Goal: Information Seeking & Learning: Learn about a topic

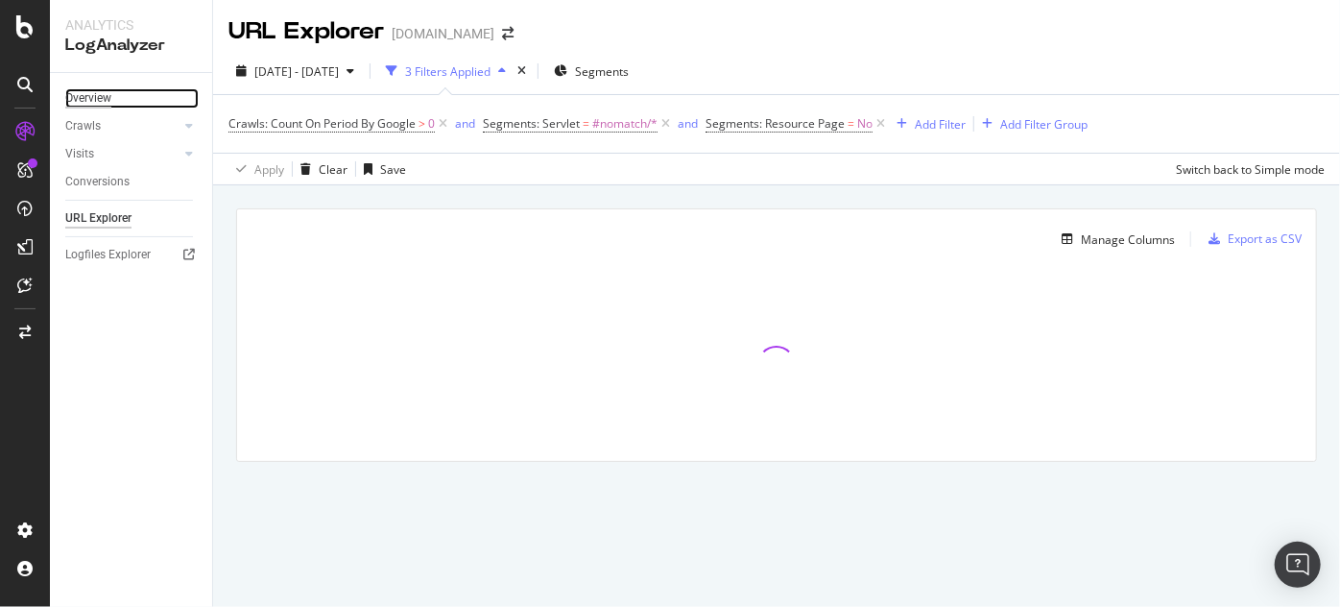
drag, startPoint x: 92, startPoint y: 88, endPoint x: 90, endPoint y: 99, distance: 10.7
click at [92, 88] on div "Overview" at bounding box center [88, 98] width 46 height 20
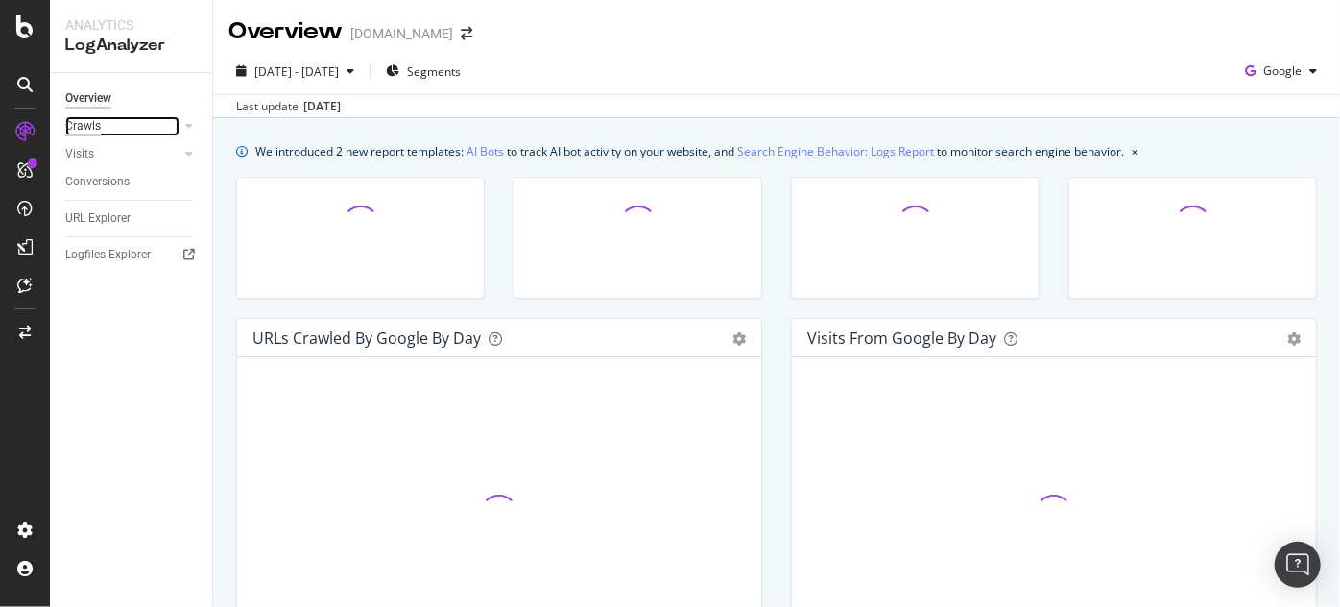
click at [86, 129] on div "Crawls" at bounding box center [83, 126] width 36 height 20
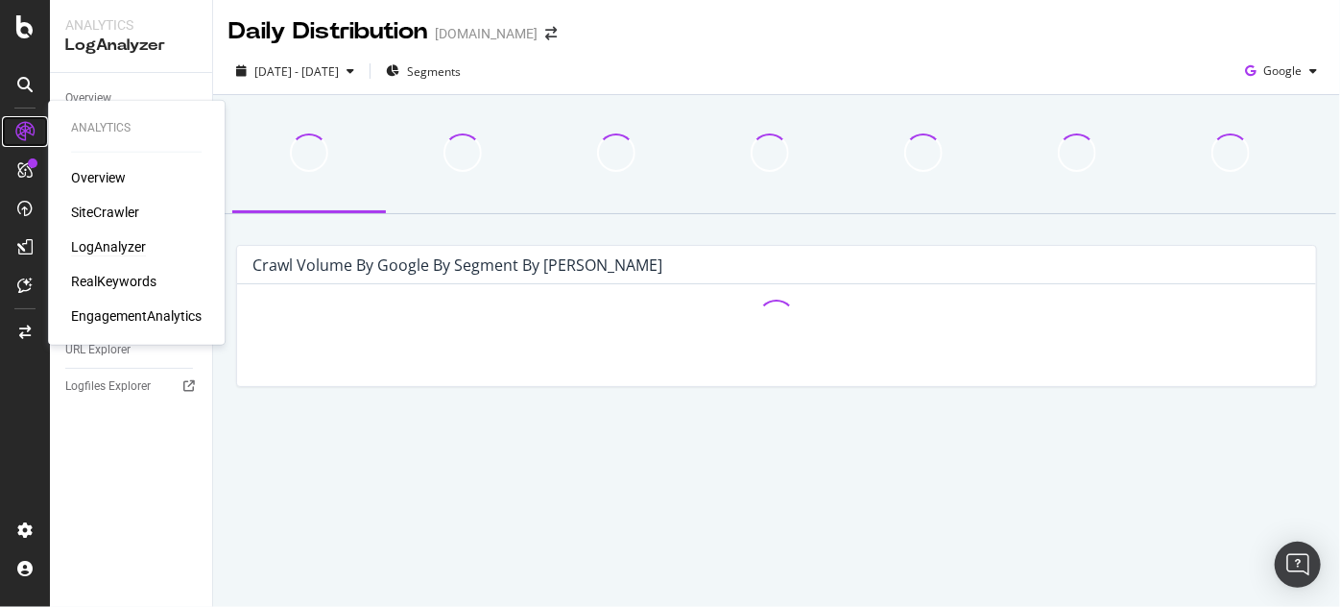
click at [31, 127] on icon at bounding box center [24, 131] width 19 height 19
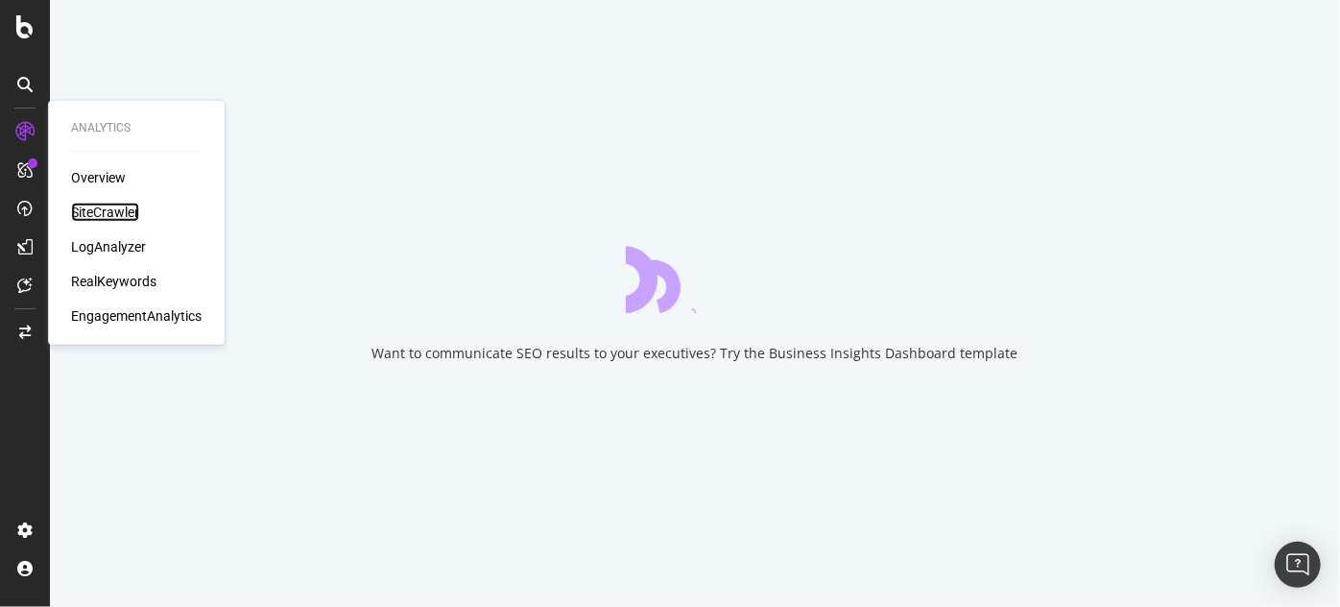
click at [105, 218] on div "SiteCrawler" at bounding box center [105, 212] width 68 height 19
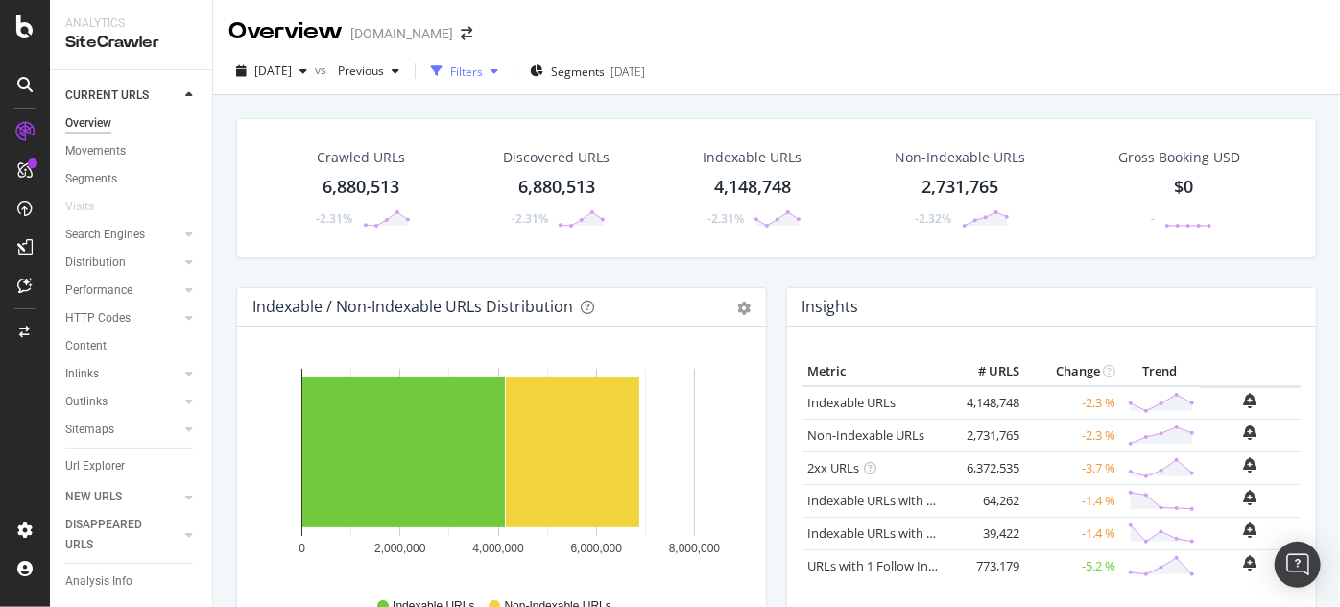
click at [483, 71] on div "Filters" at bounding box center [466, 71] width 33 height 16
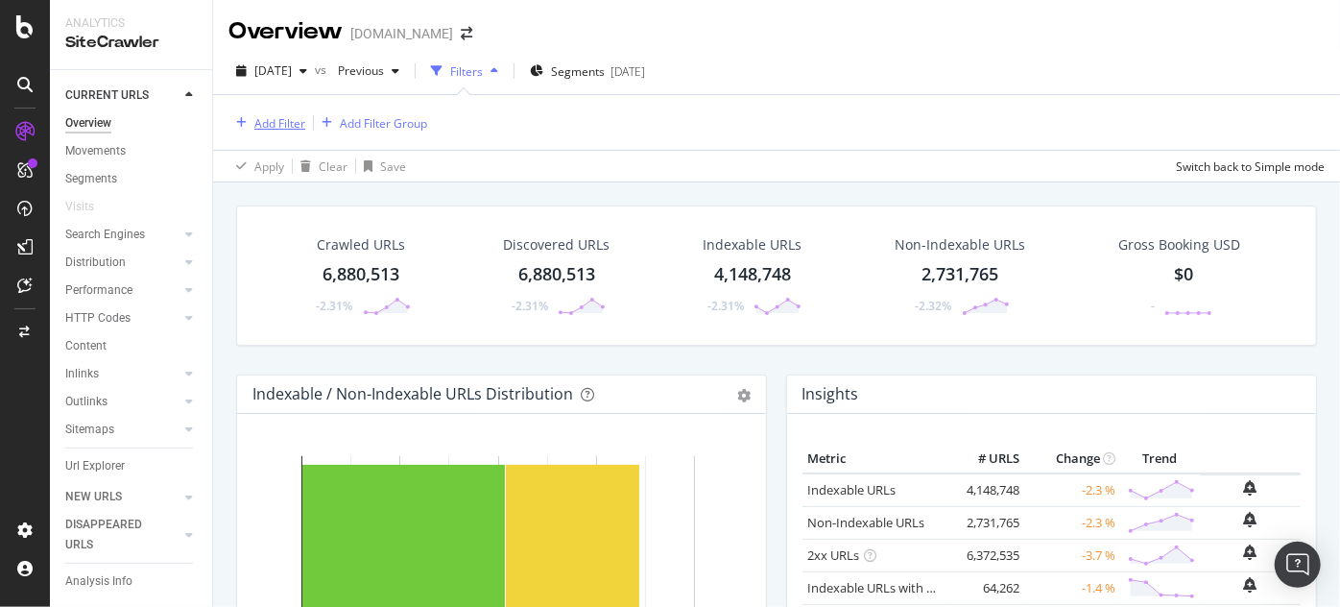
click at [266, 128] on div "Add Filter" at bounding box center [279, 123] width 51 height 16
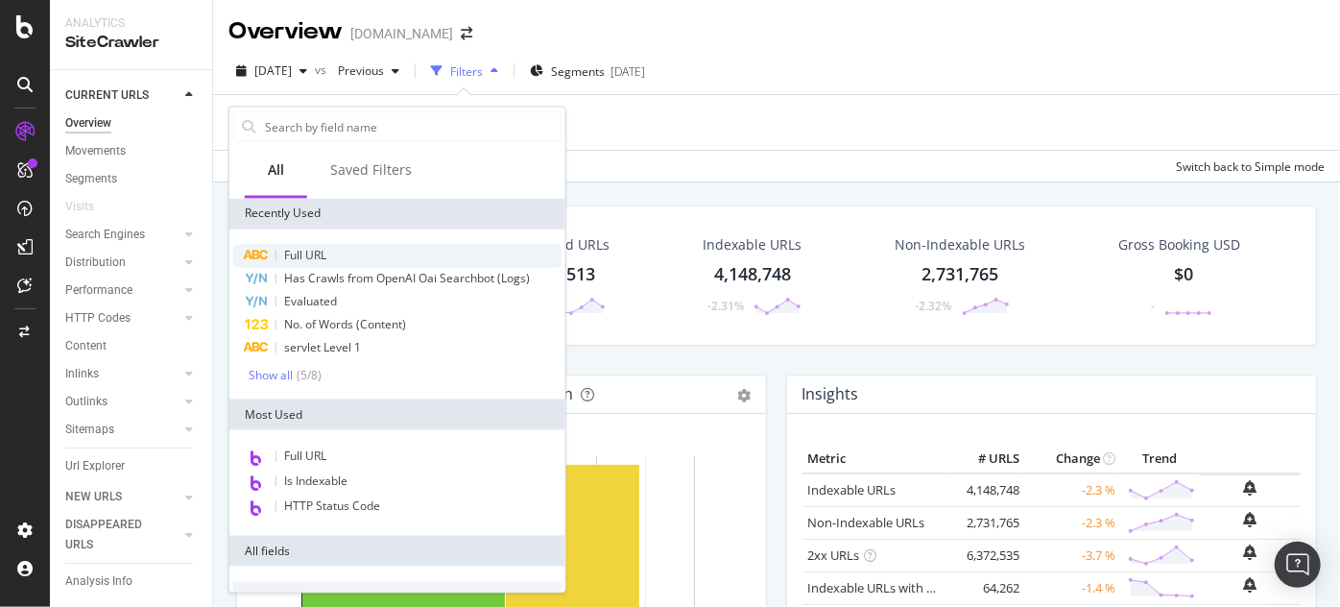
click at [317, 255] on span "Full URL" at bounding box center [305, 256] width 42 height 16
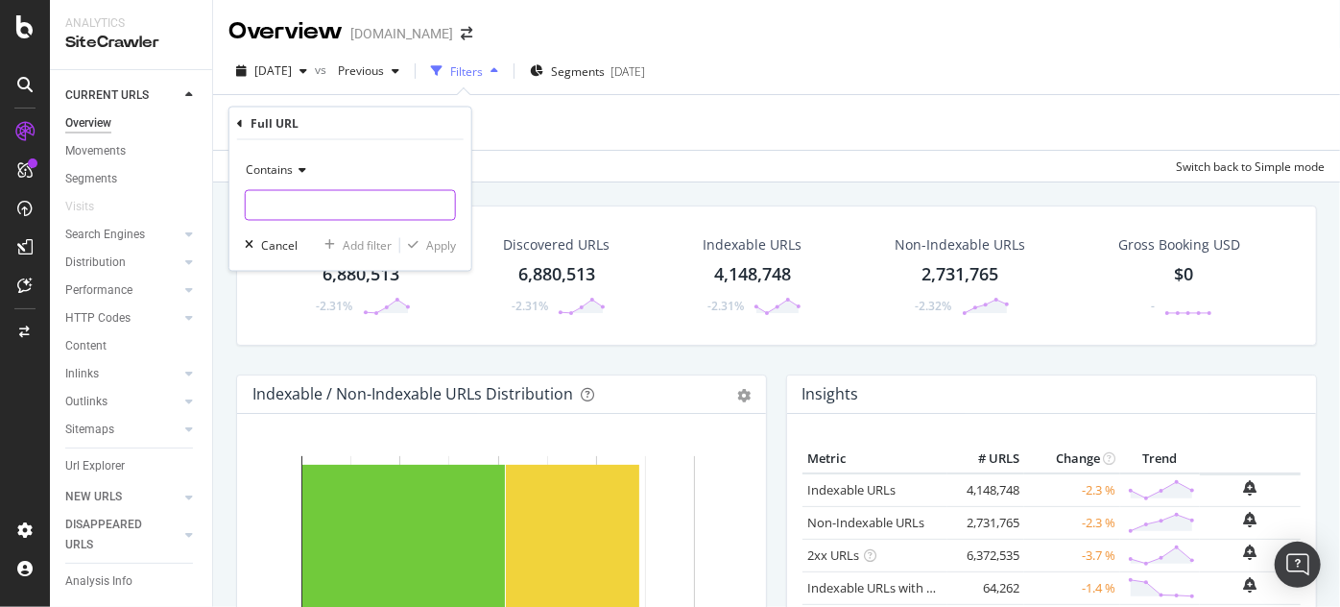
click at [281, 190] on input "text" at bounding box center [350, 205] width 209 height 31
type input "/"
type input "/tours/"
click at [426, 244] on div "Apply" at bounding box center [428, 245] width 56 height 17
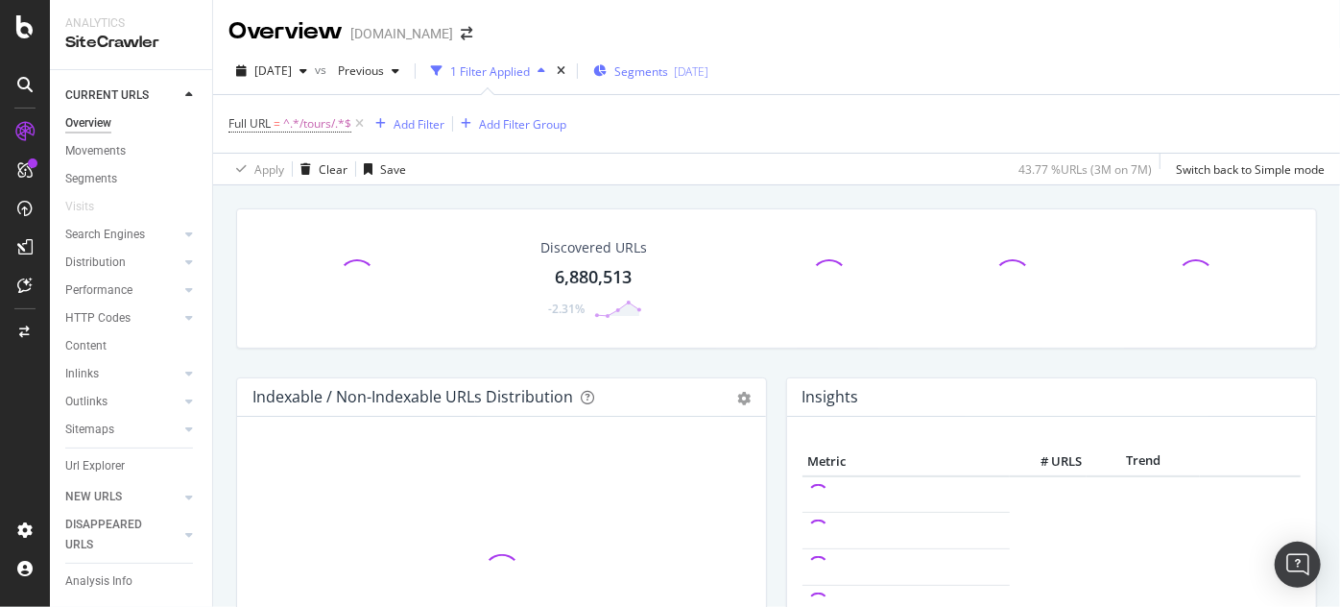
click at [653, 75] on span "Segments" at bounding box center [642, 71] width 54 height 16
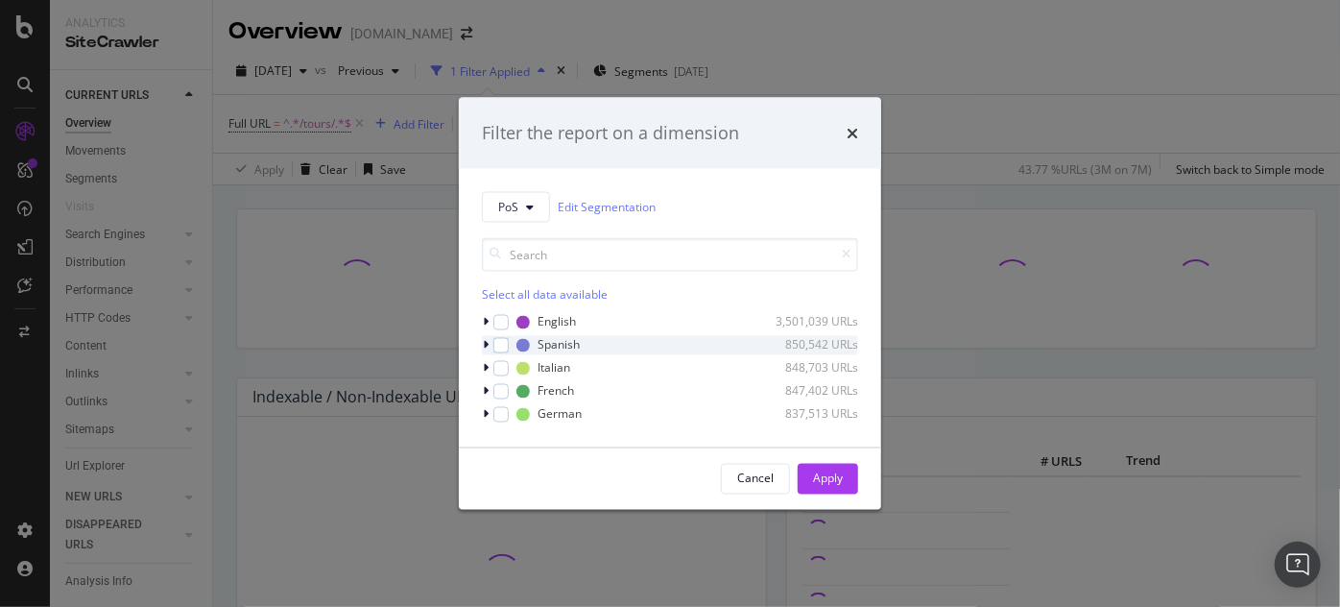
click at [492, 346] on div "modal" at bounding box center [488, 344] width 12 height 19
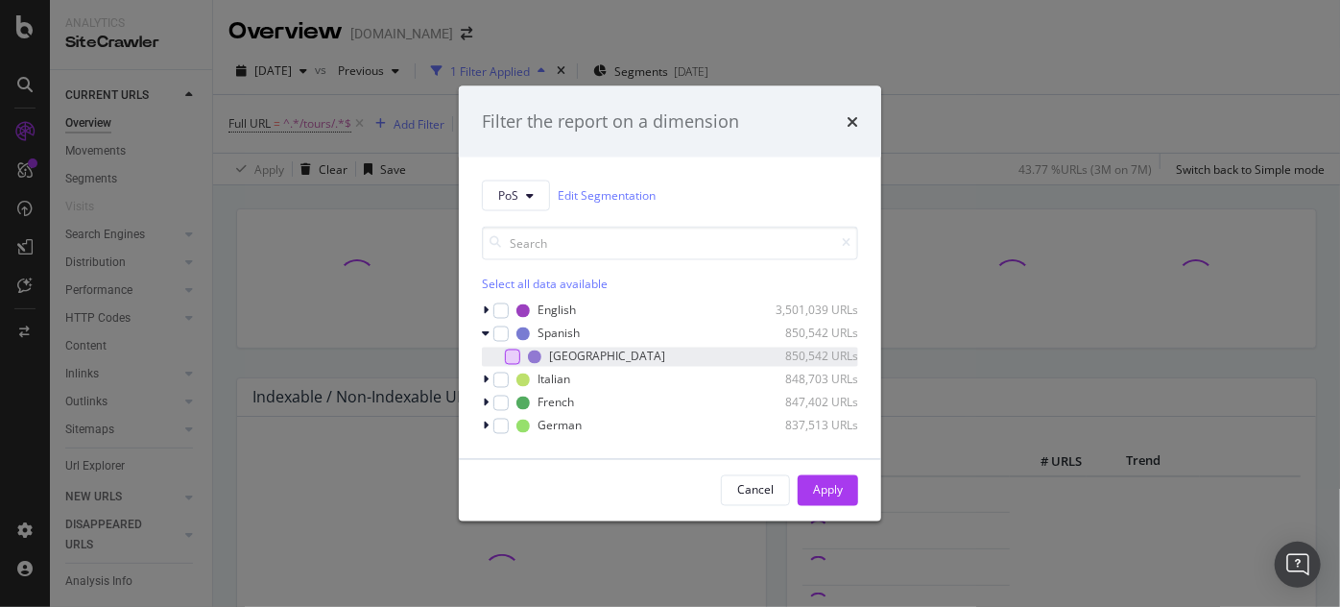
click at [516, 362] on div "modal" at bounding box center [512, 356] width 15 height 15
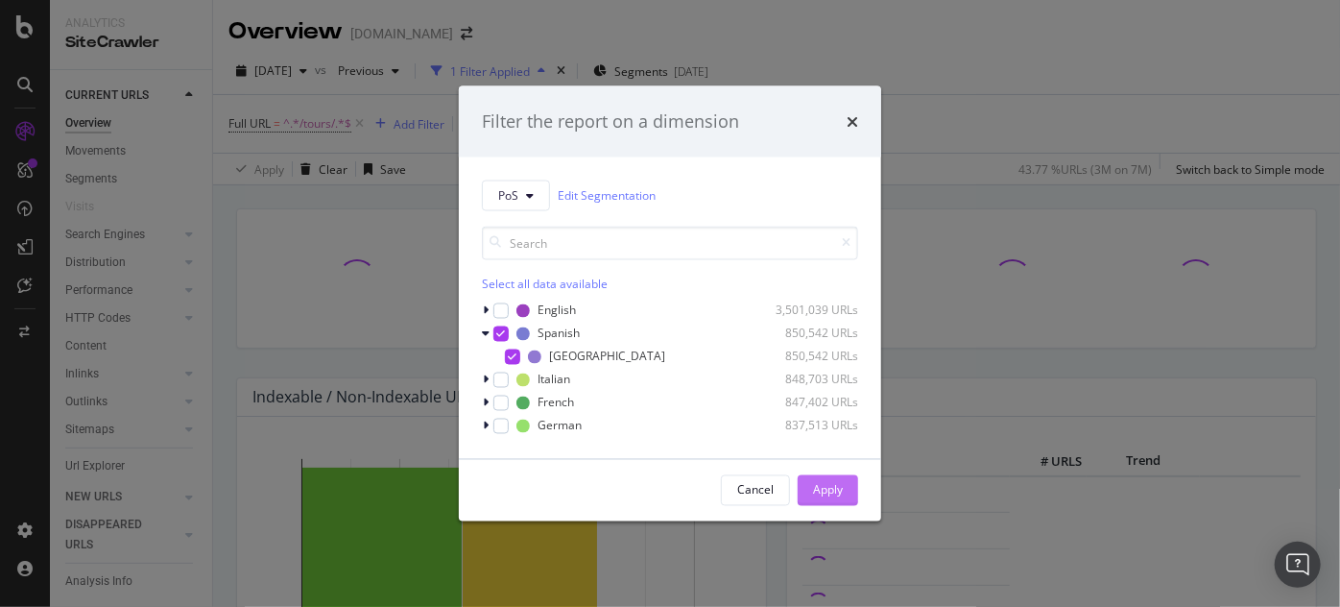
click at [826, 489] on div "Apply" at bounding box center [828, 490] width 30 height 16
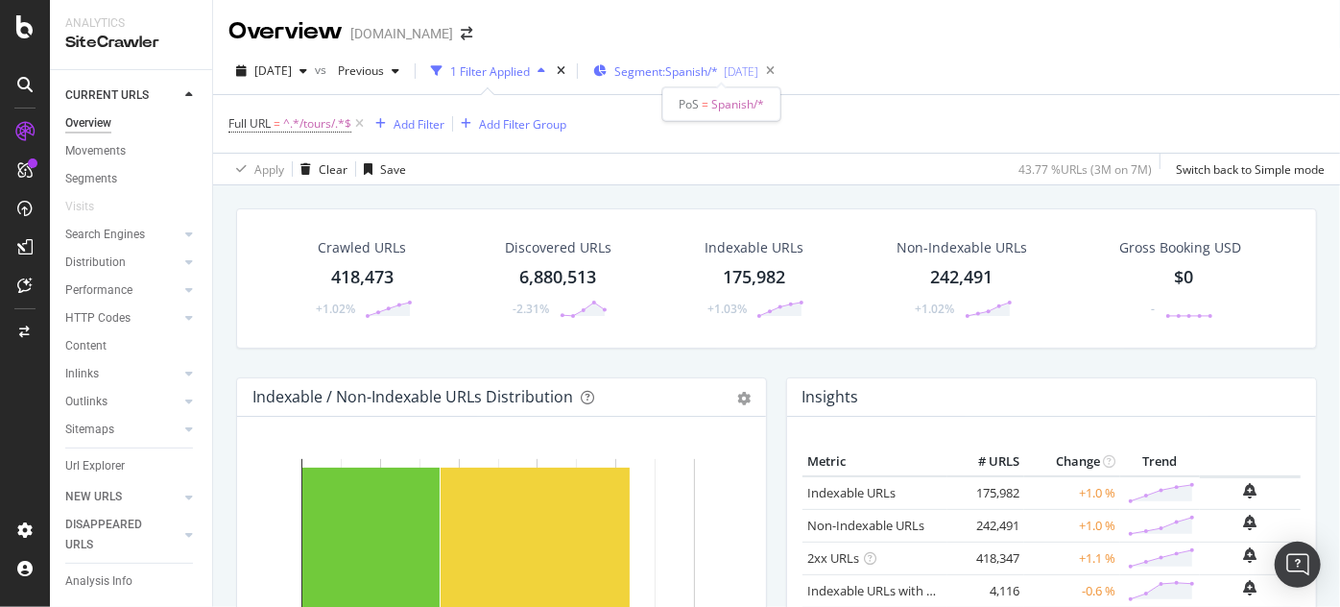
click at [658, 78] on span "Segment: Spanish/*" at bounding box center [667, 71] width 104 height 16
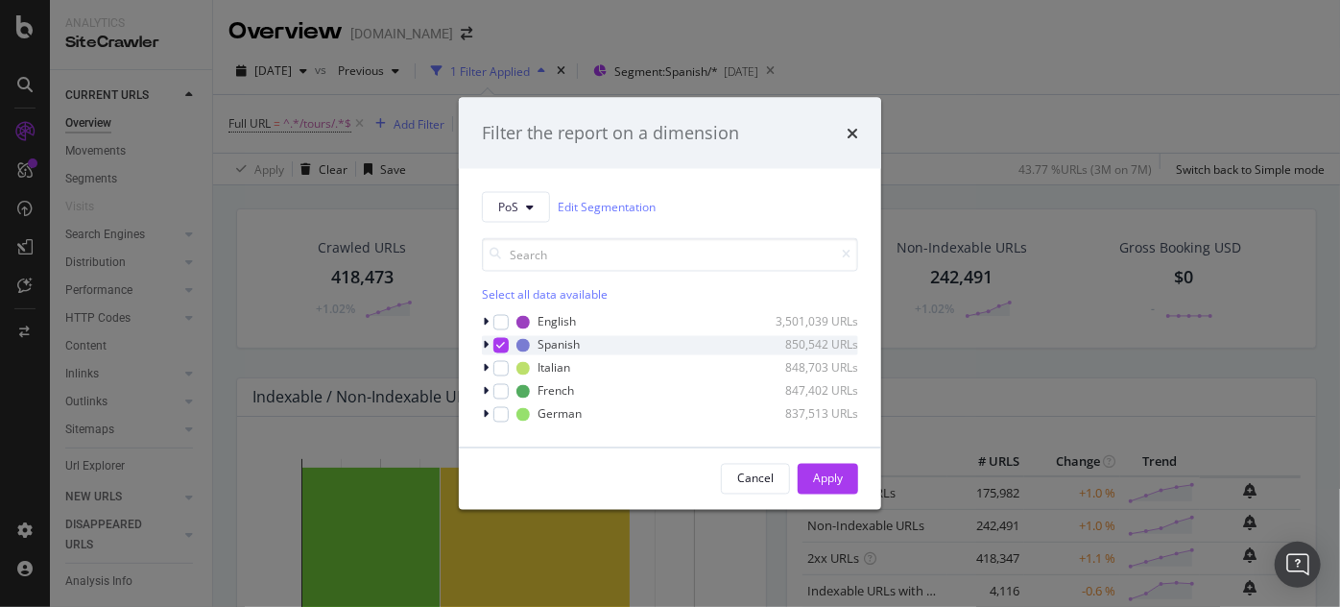
click at [505, 349] on icon "modal" at bounding box center [501, 345] width 9 height 10
click at [504, 368] on div "modal" at bounding box center [501, 367] width 15 height 15
drag, startPoint x: 816, startPoint y: 479, endPoint x: 1292, endPoint y: 463, distance: 475.6
click at [816, 479] on div "Apply" at bounding box center [828, 479] width 30 height 16
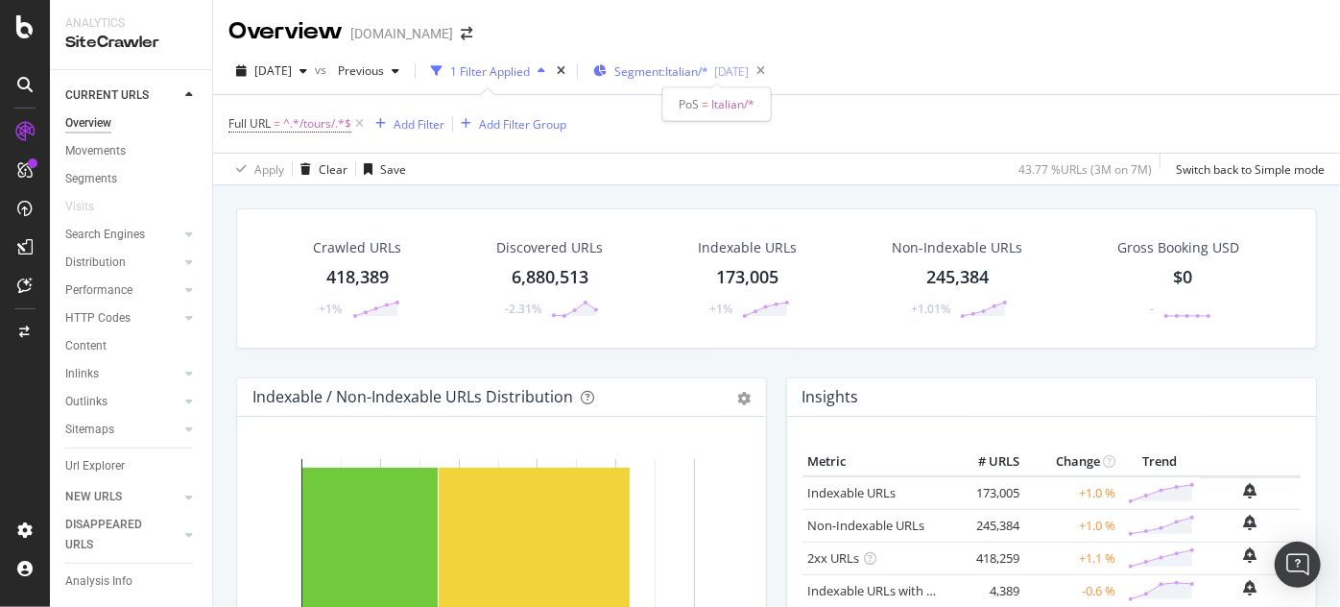
click at [661, 67] on span "Segment: Italian/*" at bounding box center [662, 71] width 94 height 16
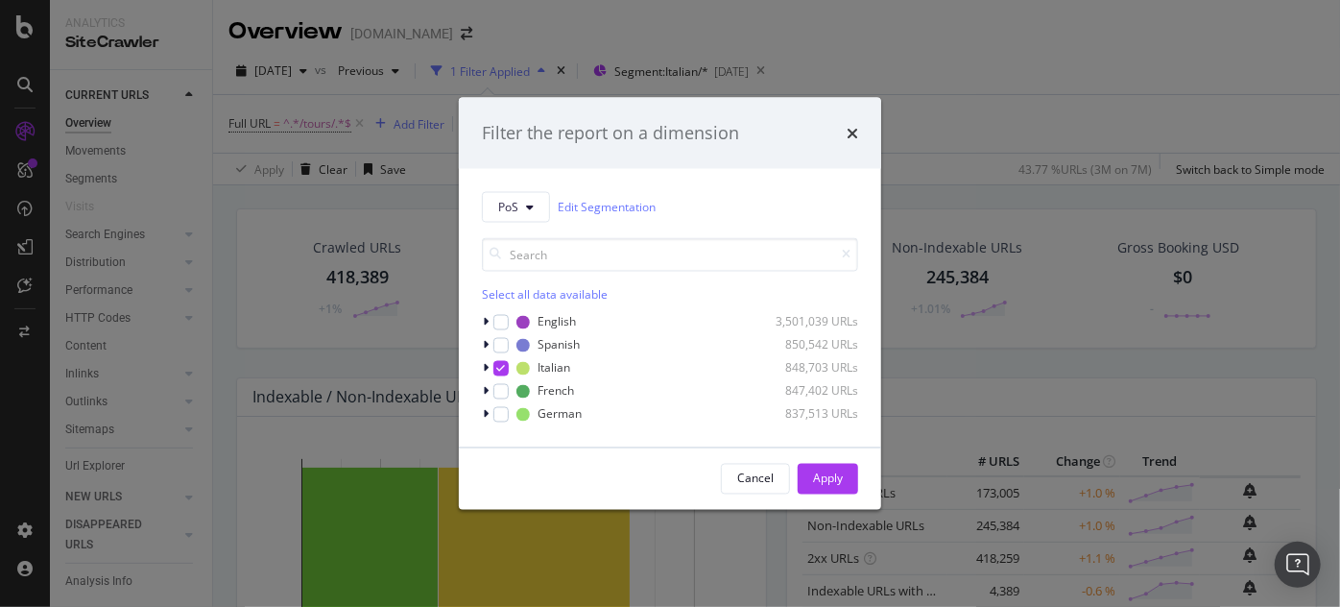
drag, startPoint x: 507, startPoint y: 392, endPoint x: 504, endPoint y: 380, distance: 11.9
click at [505, 391] on div "modal" at bounding box center [501, 390] width 15 height 15
click at [501, 369] on icon "modal" at bounding box center [501, 368] width 9 height 10
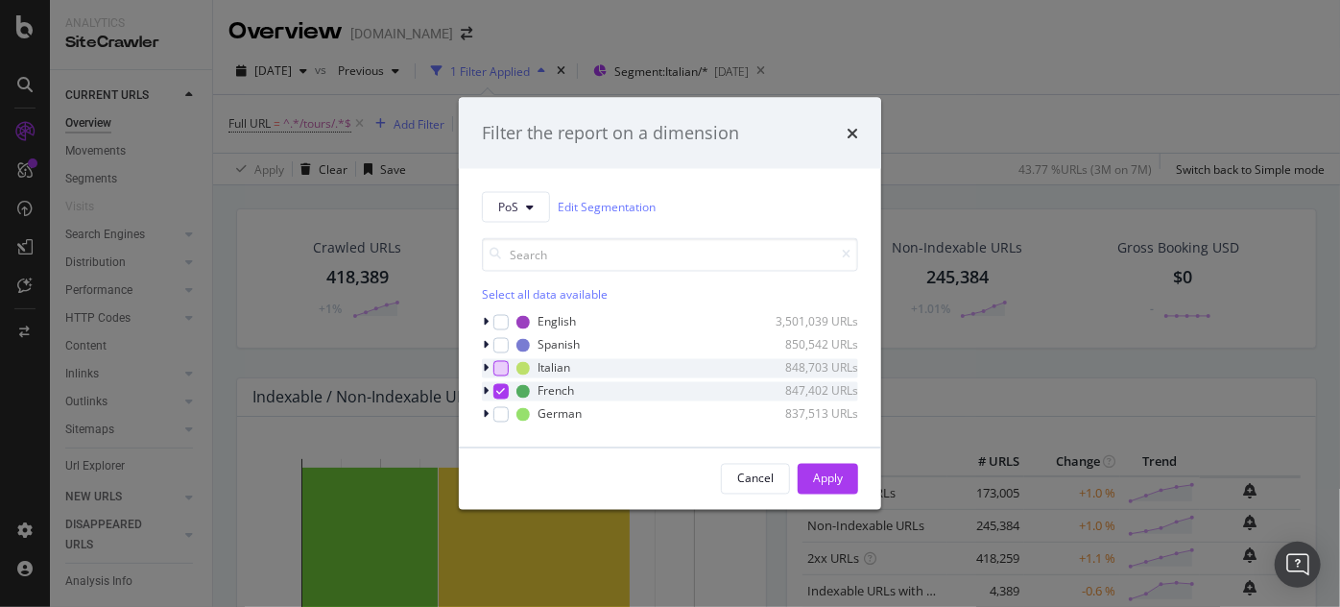
click at [490, 391] on div "modal" at bounding box center [488, 390] width 12 height 19
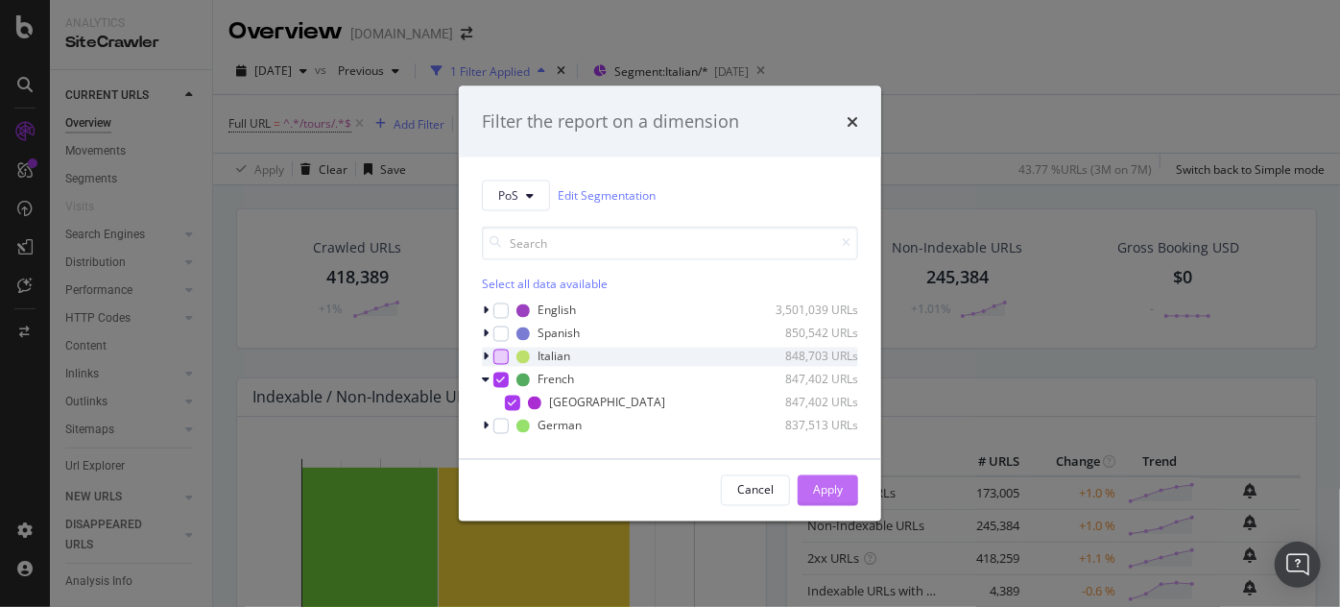
click at [832, 487] on div "Apply" at bounding box center [828, 490] width 30 height 16
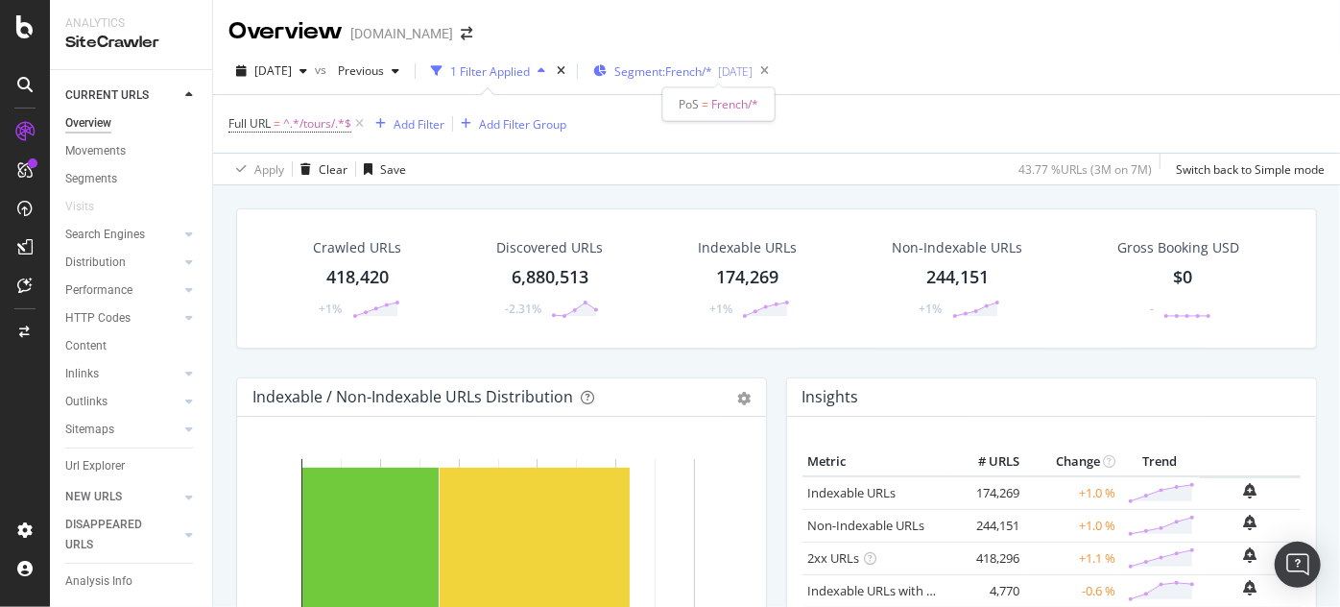
click at [682, 64] on span "Segment: French/*" at bounding box center [664, 71] width 98 height 16
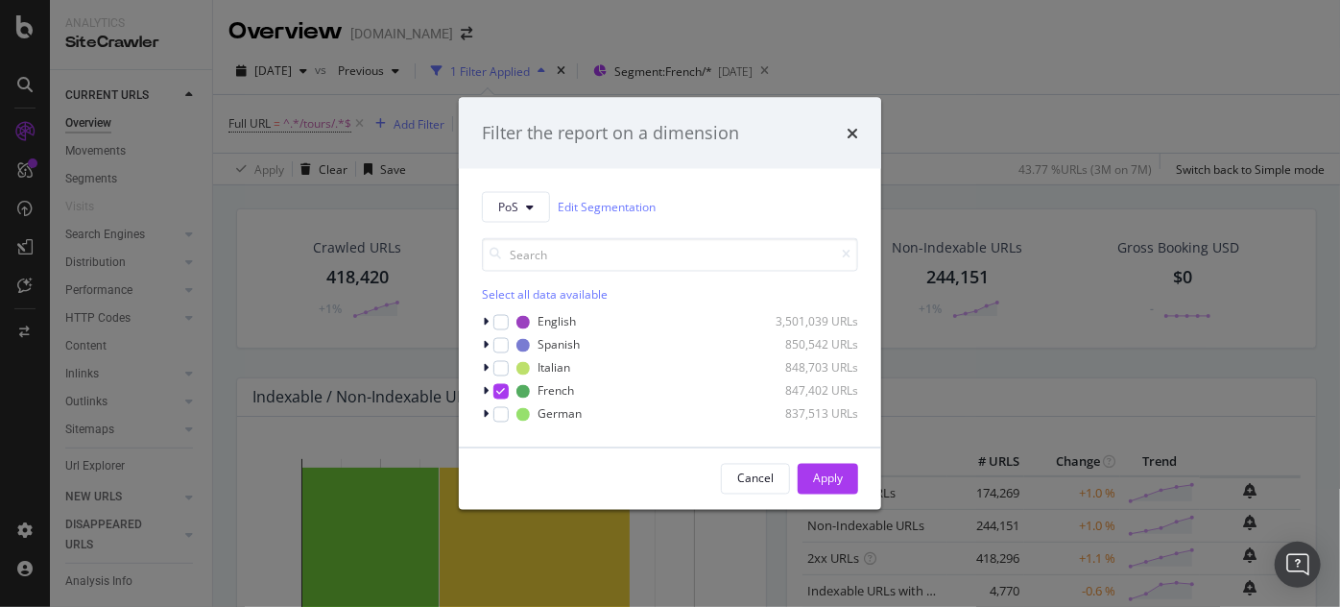
click at [499, 410] on div "modal" at bounding box center [501, 413] width 15 height 15
click at [494, 386] on div "modal" at bounding box center [501, 390] width 15 height 15
click at [831, 481] on div "Apply" at bounding box center [828, 479] width 30 height 16
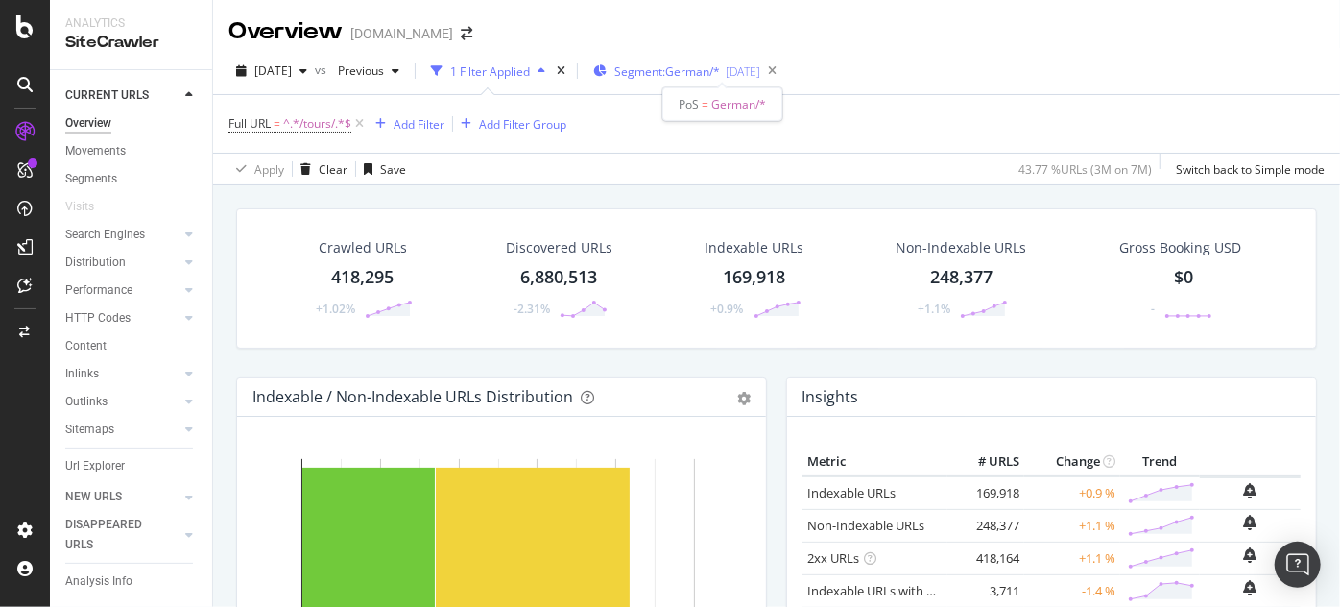
click at [684, 74] on span "Segment: German/*" at bounding box center [668, 71] width 106 height 16
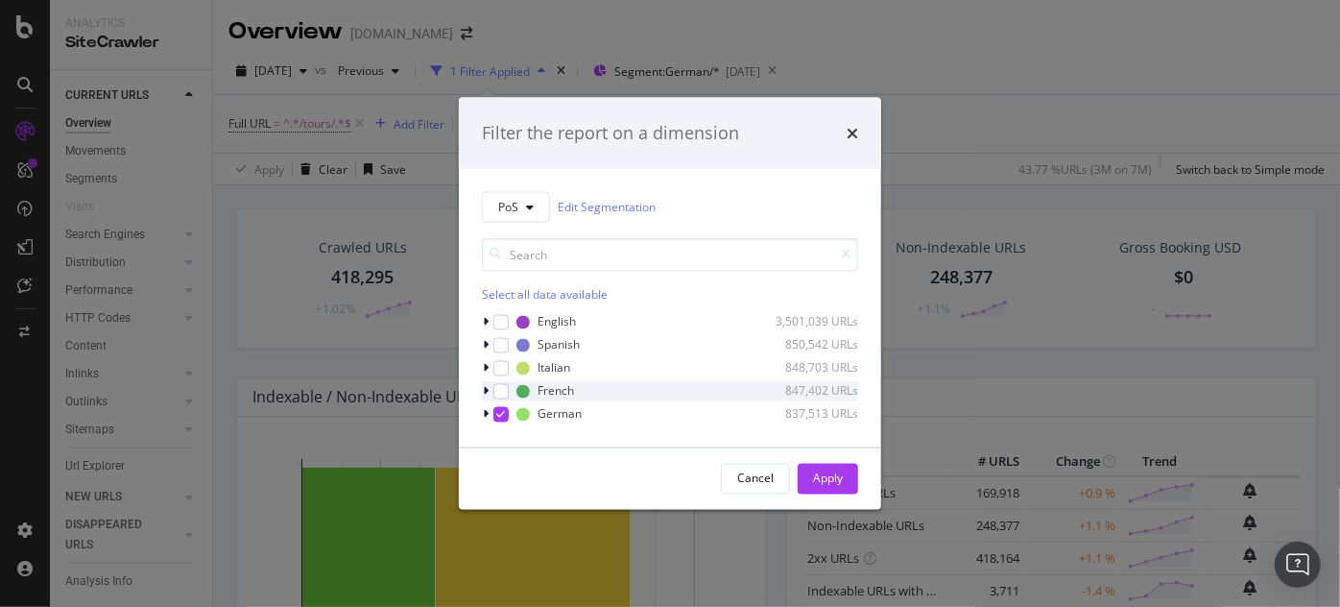
click at [493, 390] on div "modal" at bounding box center [488, 390] width 12 height 19
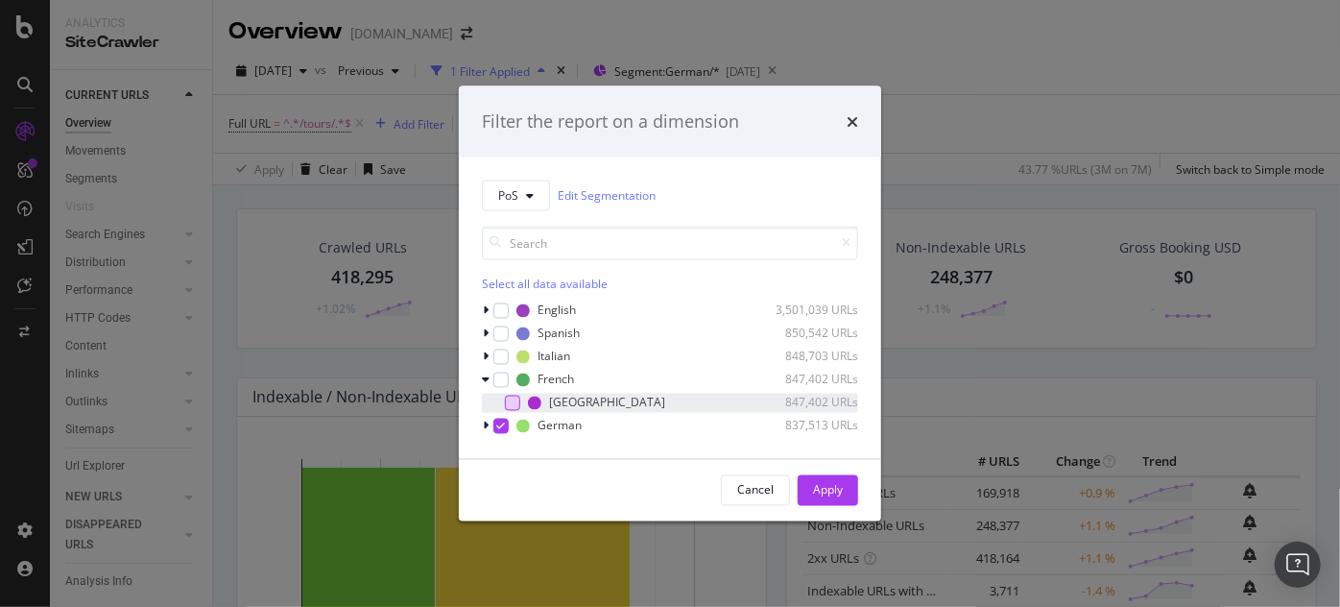
drag, startPoint x: 506, startPoint y: 398, endPoint x: 511, endPoint y: 409, distance: 11.6
click at [507, 399] on div "modal" at bounding box center [512, 402] width 15 height 15
drag, startPoint x: 502, startPoint y: 423, endPoint x: 540, endPoint y: 431, distance: 38.2
click at [504, 425] on icon "modal" at bounding box center [501, 426] width 9 height 10
drag, startPoint x: 812, startPoint y: 486, endPoint x: 1308, endPoint y: 529, distance: 497.4
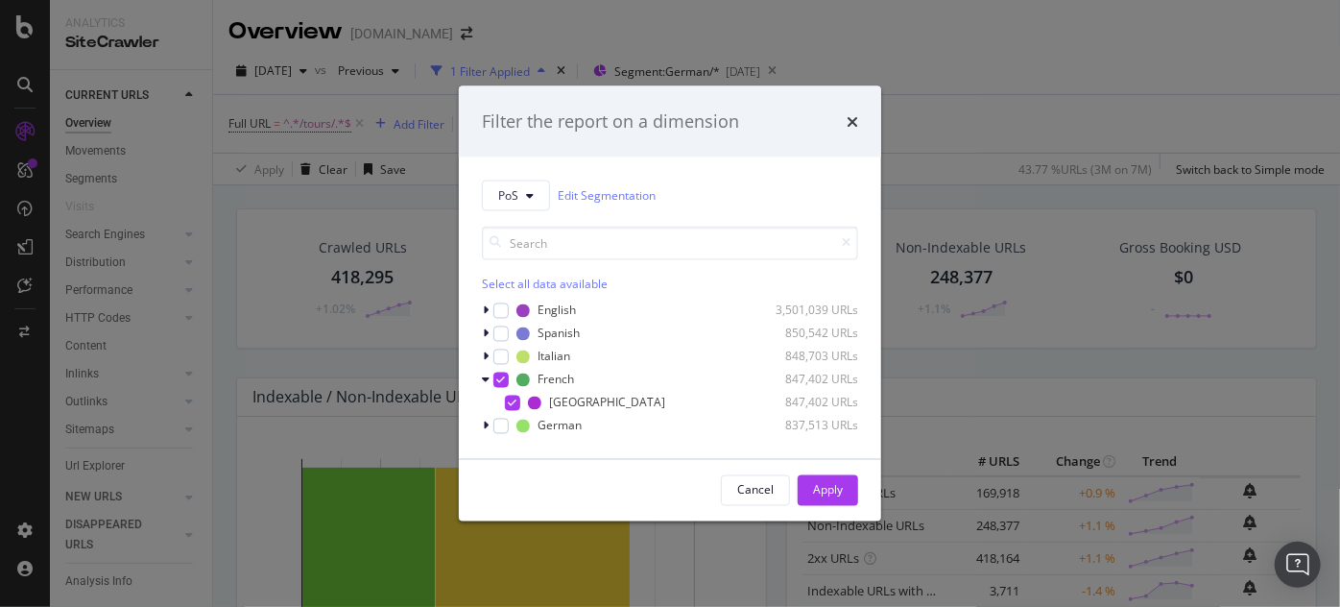
click at [813, 486] on div "Apply" at bounding box center [828, 490] width 30 height 16
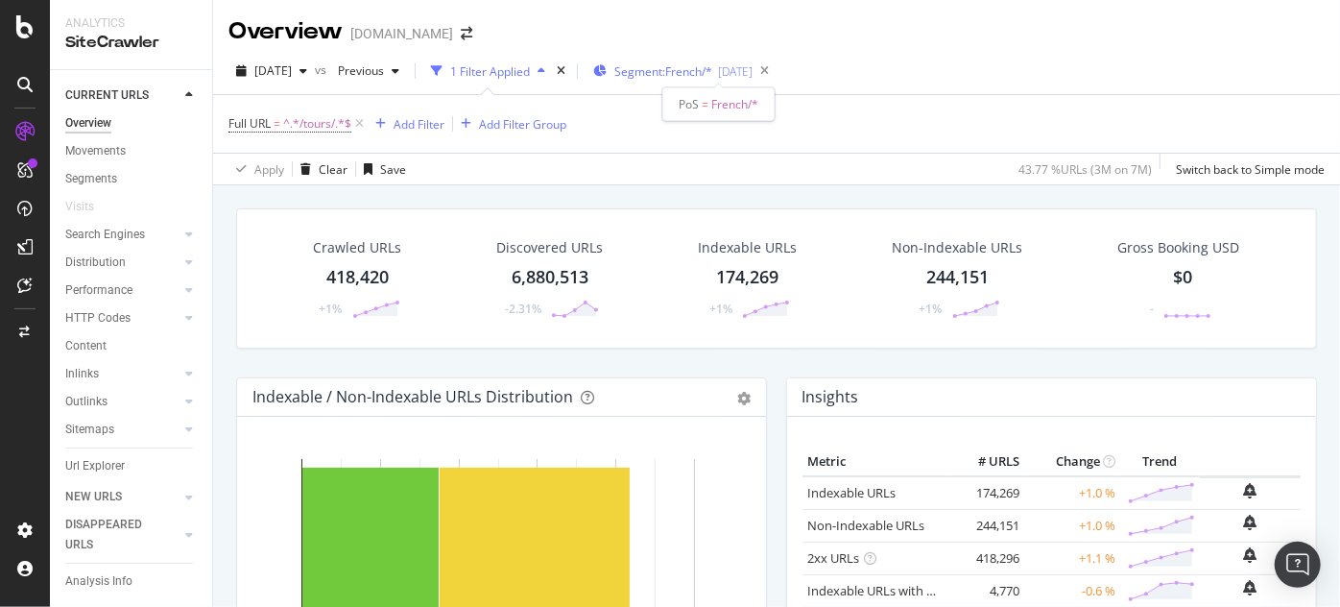
click at [659, 75] on span "Segment: French/*" at bounding box center [664, 71] width 98 height 16
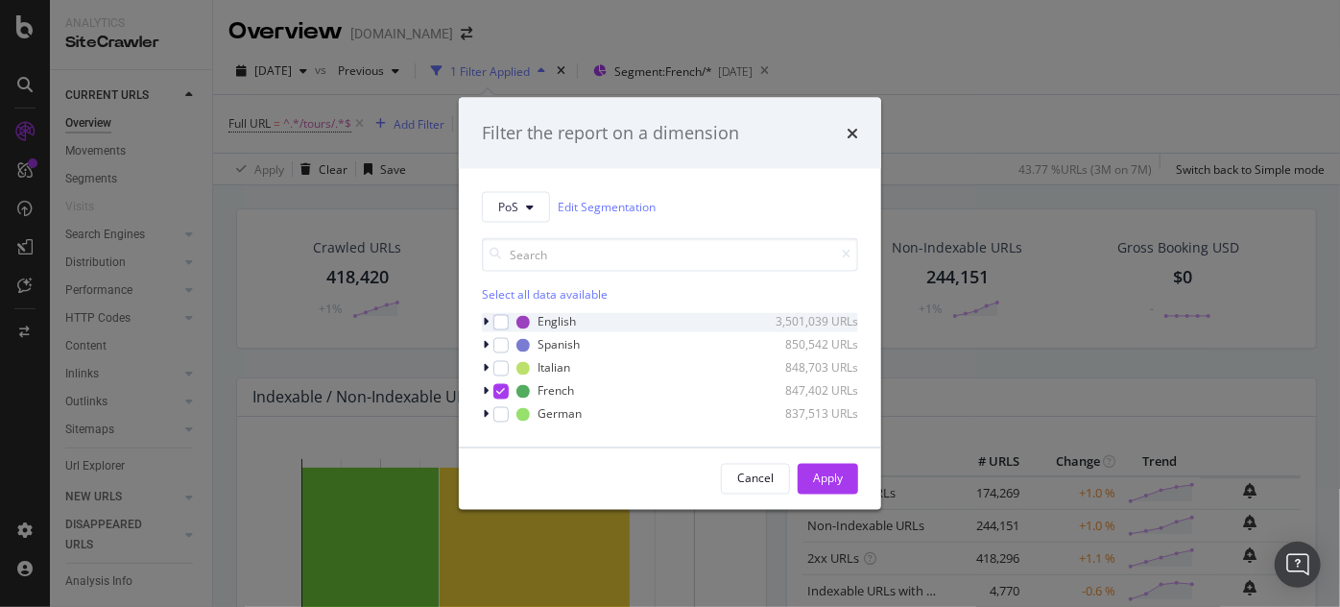
click at [486, 323] on icon "modal" at bounding box center [486, 322] width 6 height 12
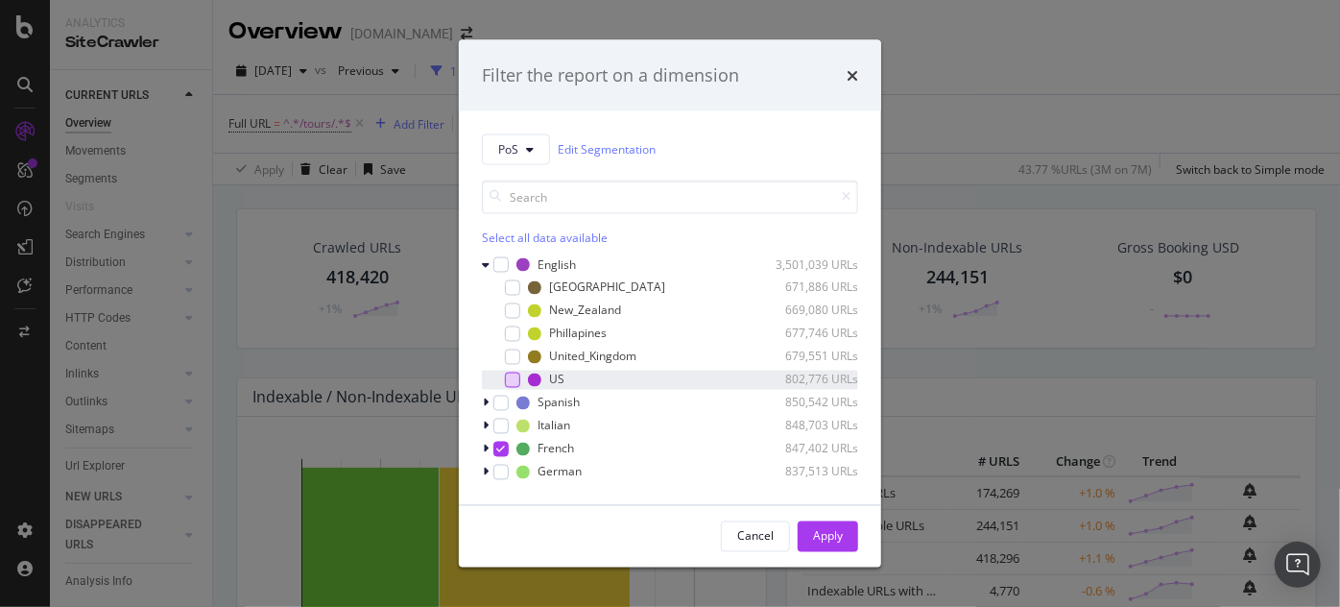
click at [511, 377] on div "modal" at bounding box center [512, 379] width 15 height 15
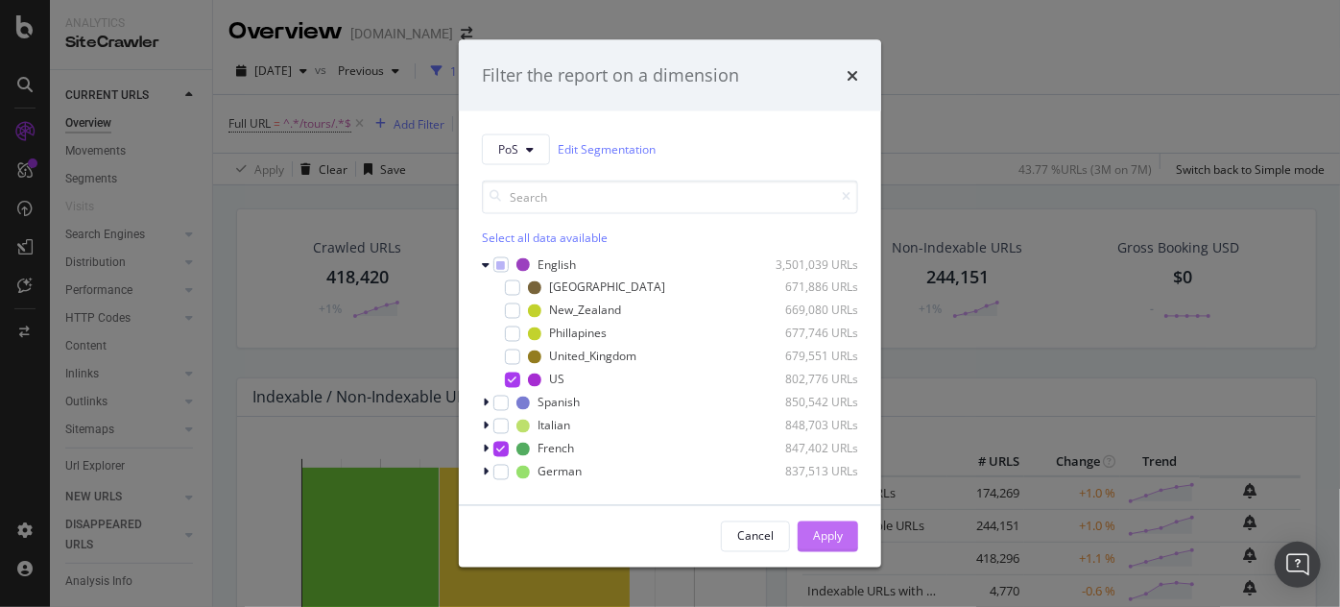
click at [813, 532] on div "Apply" at bounding box center [828, 536] width 30 height 16
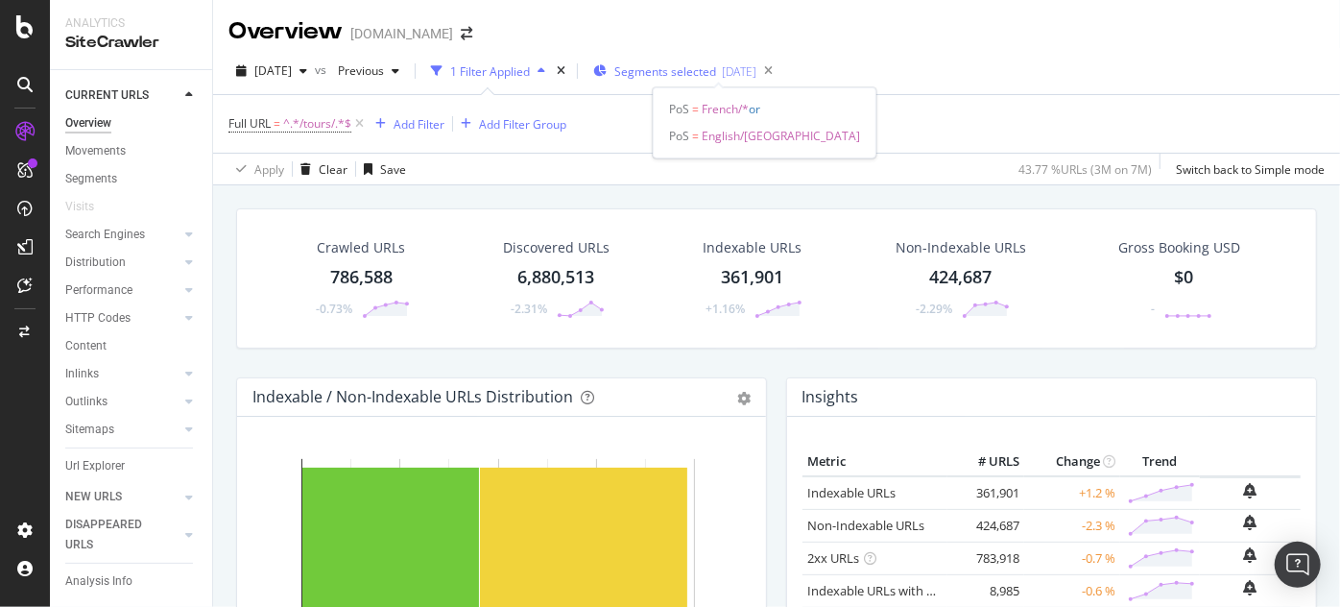
click at [661, 79] on span "Segments selected" at bounding box center [666, 71] width 102 height 16
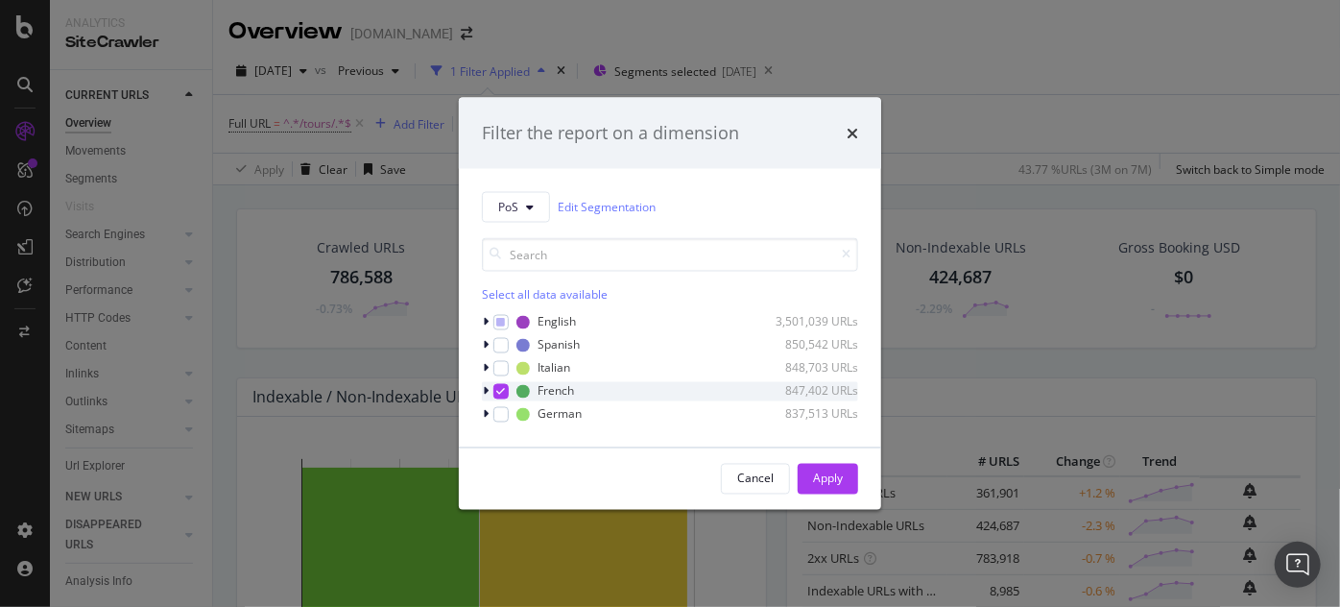
click at [501, 388] on icon "modal" at bounding box center [501, 391] width 9 height 10
click at [826, 482] on div "Apply" at bounding box center [828, 479] width 30 height 16
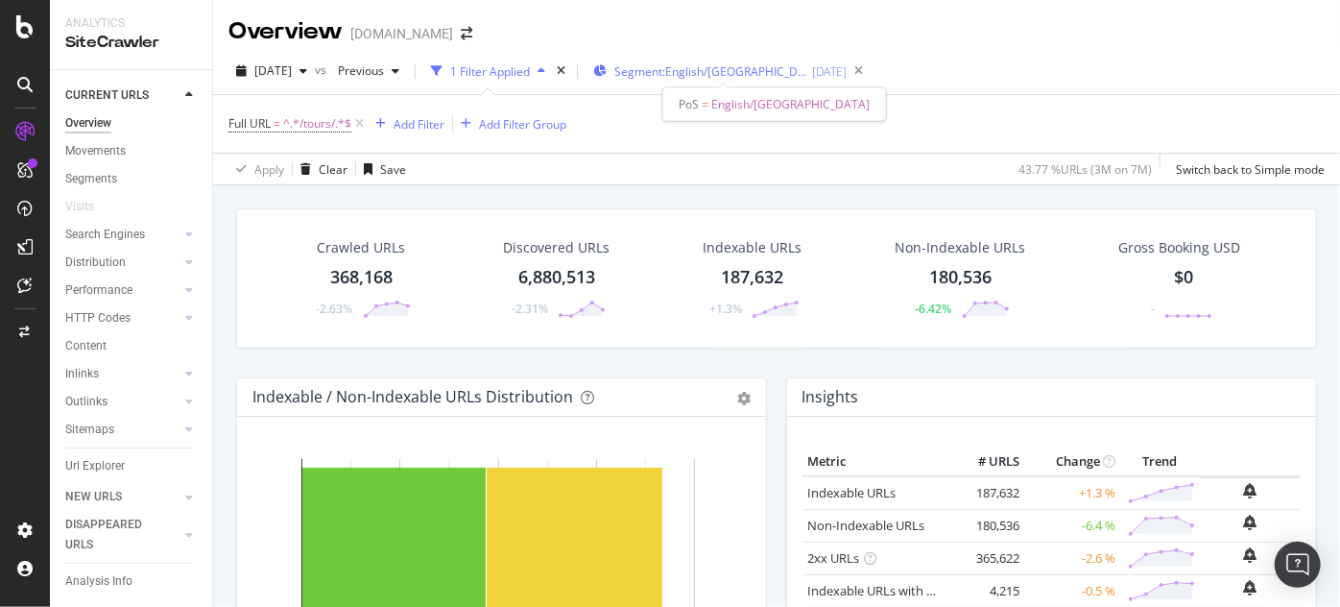
click at [716, 73] on span "Segment: English/[GEOGRAPHIC_DATA]" at bounding box center [711, 71] width 192 height 16
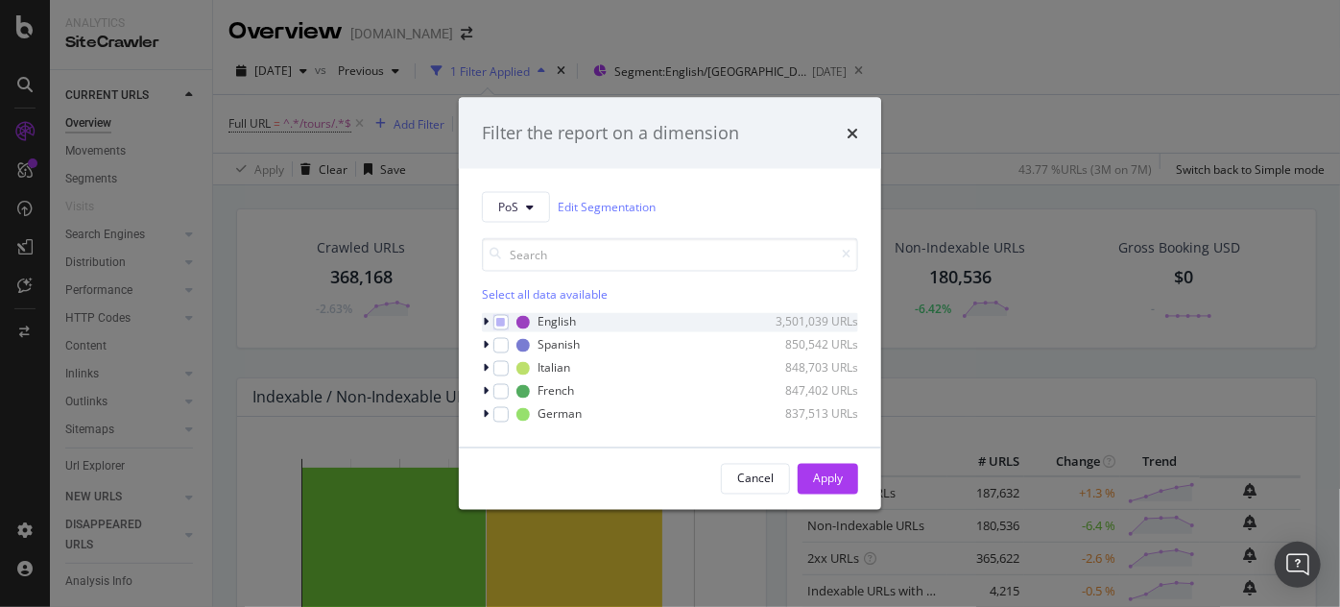
click at [483, 321] on icon "modal" at bounding box center [486, 322] width 6 height 12
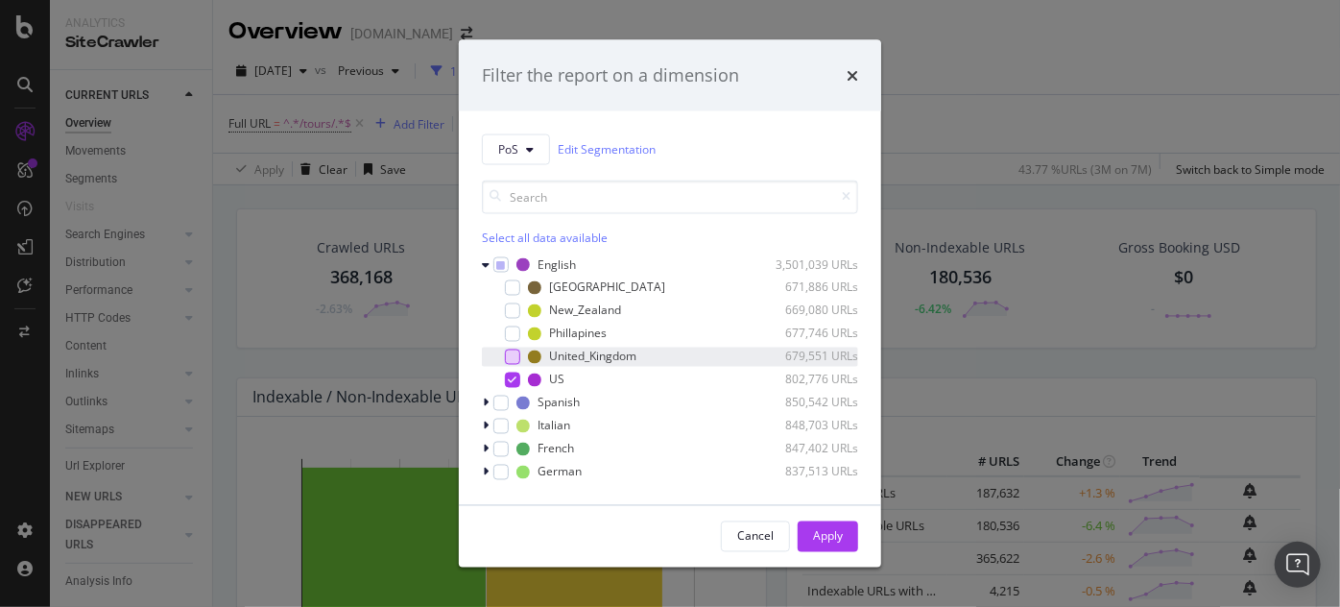
click at [516, 356] on div "modal" at bounding box center [512, 356] width 15 height 15
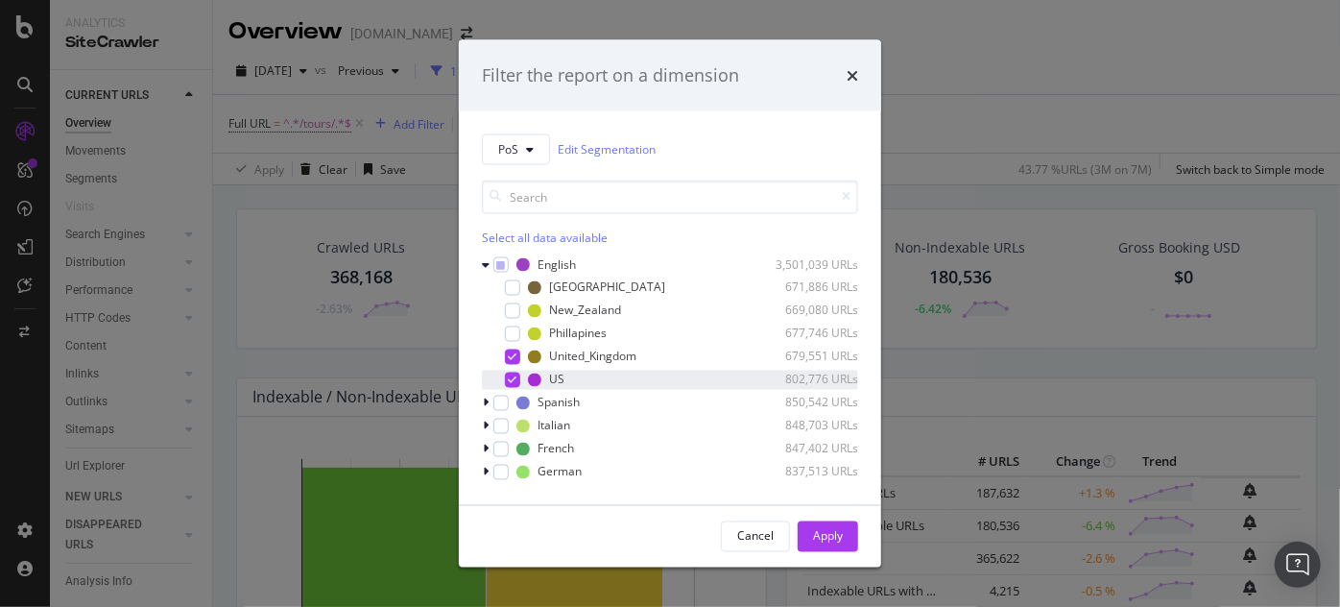
click at [512, 380] on icon "modal" at bounding box center [513, 379] width 9 height 10
click at [830, 532] on div "Apply" at bounding box center [828, 536] width 30 height 16
